Goal: Information Seeking & Learning: Learn about a topic

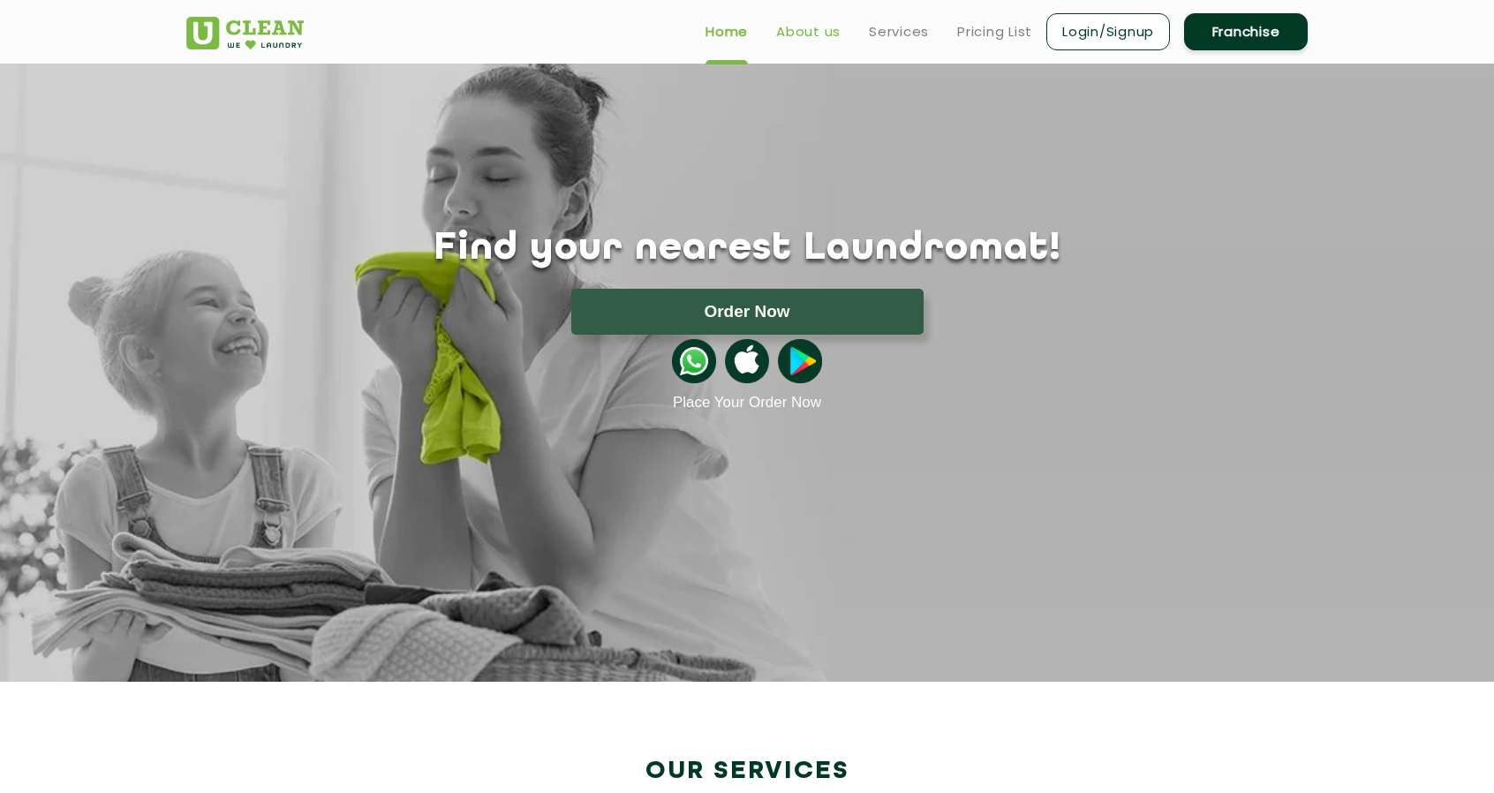
click at [793, 33] on link "About us" at bounding box center [808, 31] width 64 height 21
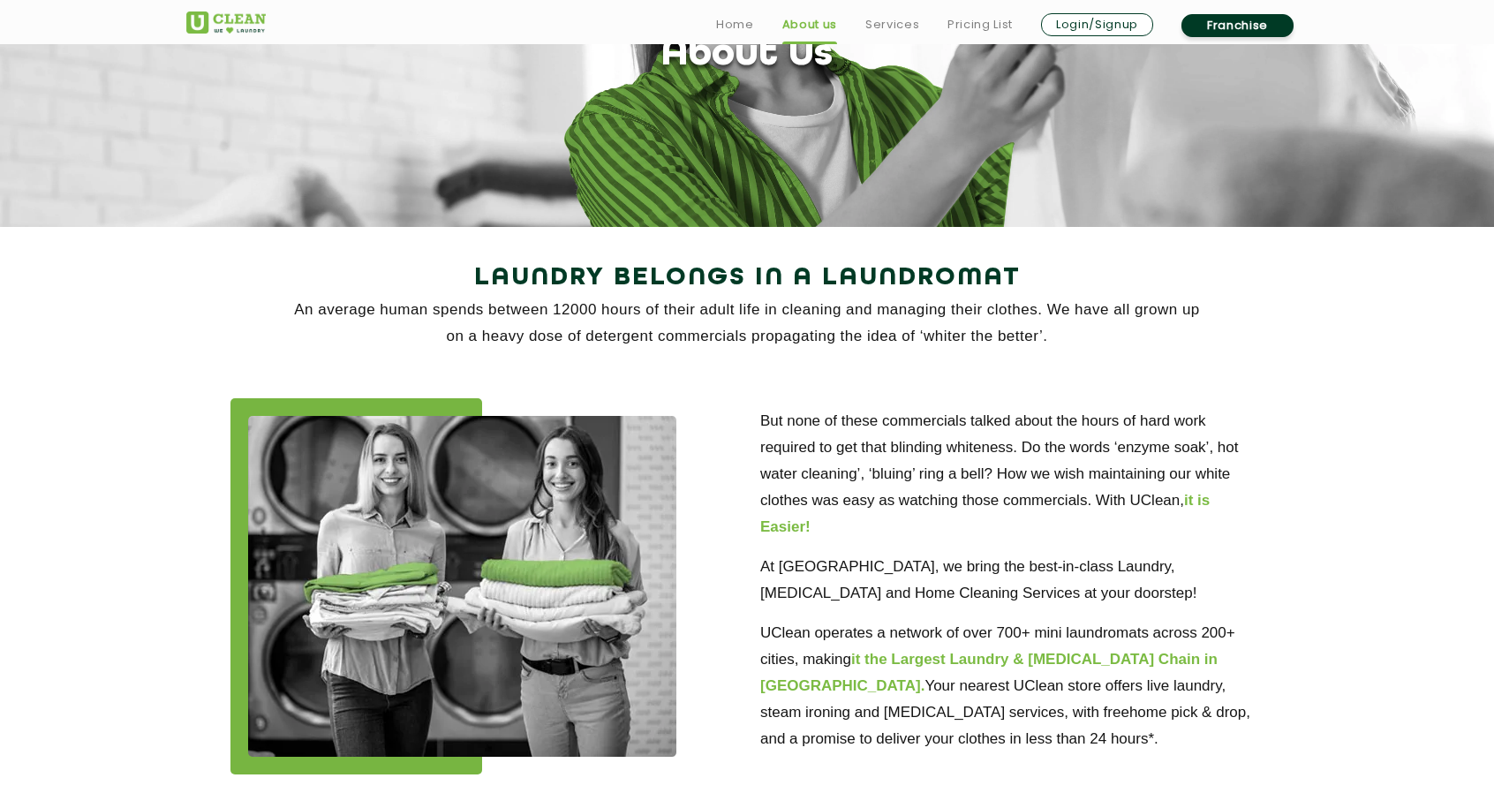
scroll to position [265, 0]
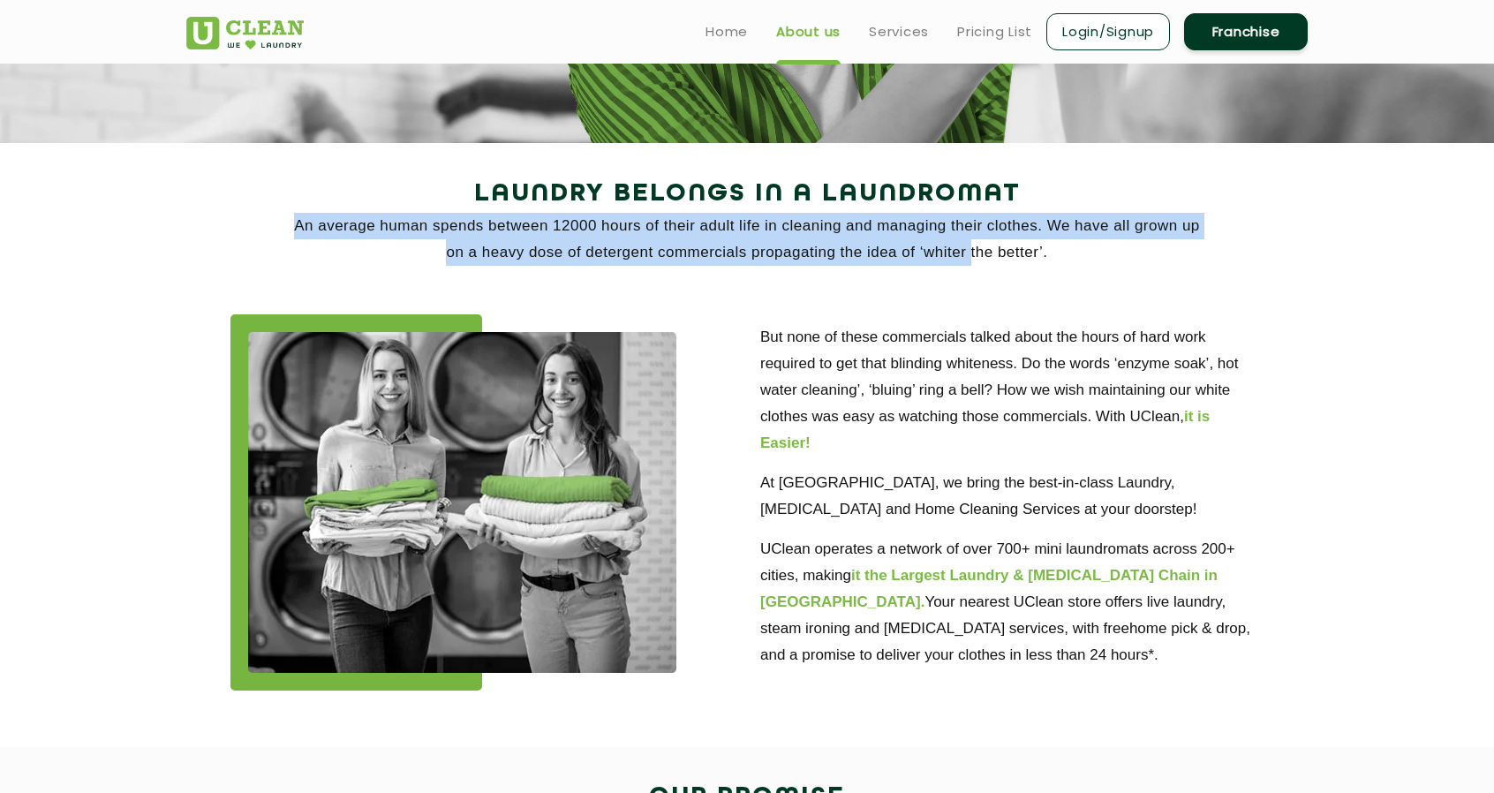
drag, startPoint x: 288, startPoint y: 225, endPoint x: 1009, endPoint y: 260, distance: 722.3
click at [970, 261] on p "An average human spends between 12000 hours of their adult life in cleaning and…" at bounding box center [747, 239] width 1122 height 53
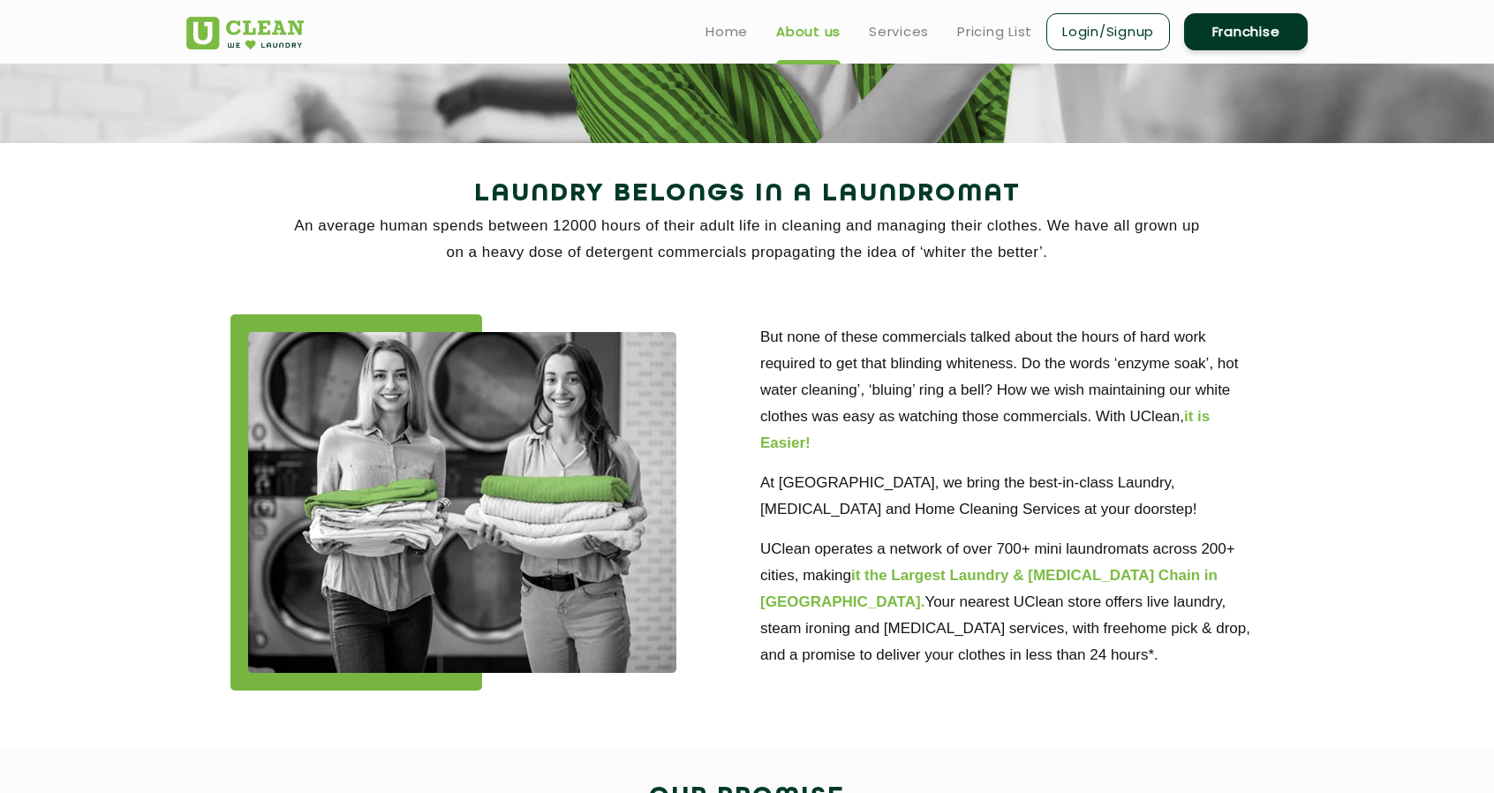
click at [1017, 260] on p "An average human spends between 12000 hours of their adult life in cleaning and…" at bounding box center [747, 239] width 1122 height 53
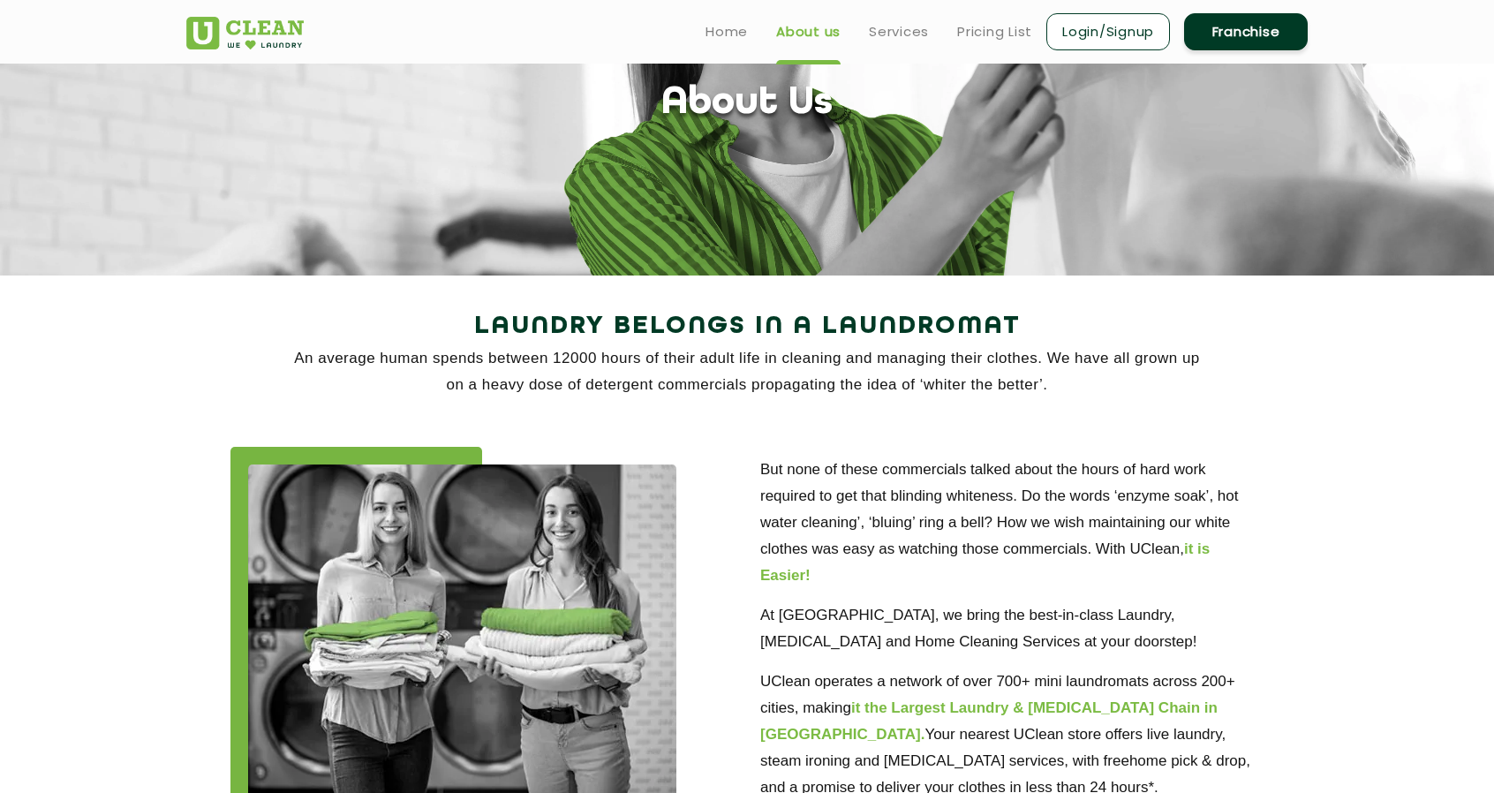
scroll to position [0, 0]
